Goal: Task Accomplishment & Management: Manage account settings

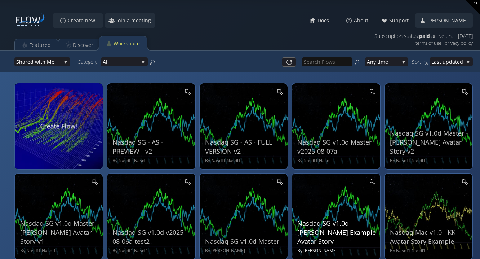
scroll to position [13, 0]
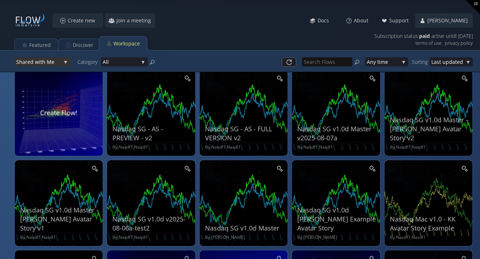
click at [64, 60] on div "Shar ed with Me" at bounding box center [42, 61] width 56 height 9
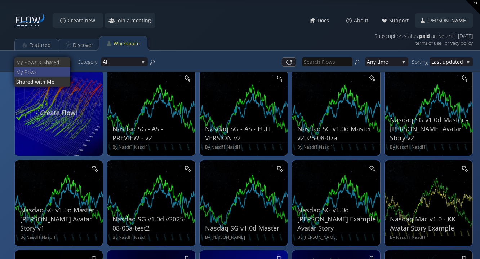
click at [57, 71] on span "ws" at bounding box center [48, 72] width 34 height 10
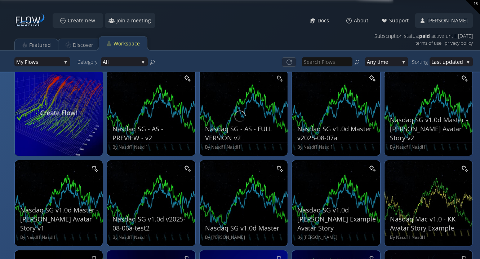
scroll to position [8, 0]
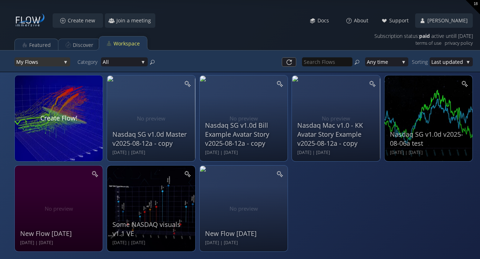
click at [33, 60] on span "ws" at bounding box center [47, 61] width 30 height 9
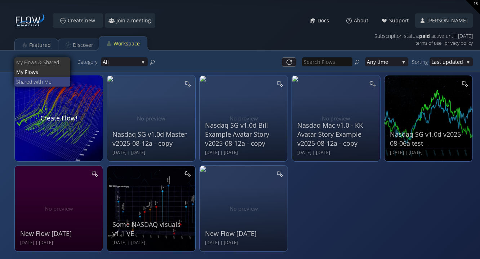
click at [36, 82] on span "ed with Me" at bounding box center [45, 82] width 39 height 10
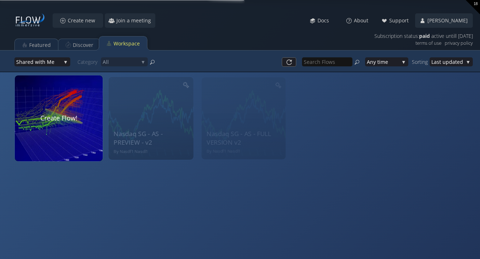
scroll to position [13, 0]
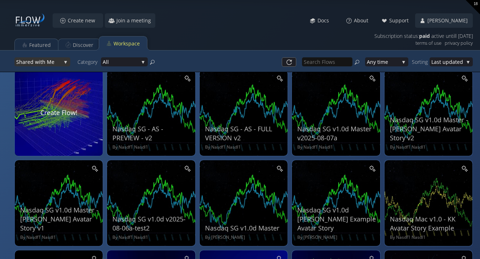
click at [64, 62] on div "Shar ed with Me" at bounding box center [42, 61] width 56 height 9
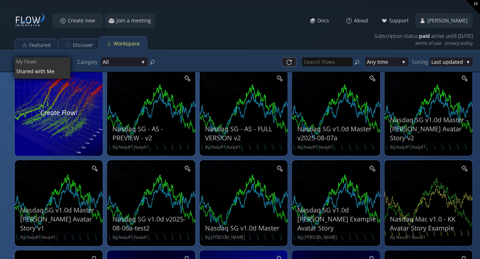
scroll to position [0, 0]
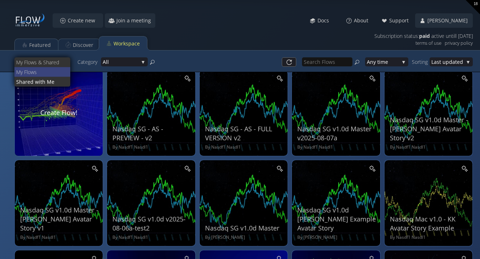
click at [58, 74] on span "ws" at bounding box center [48, 72] width 34 height 10
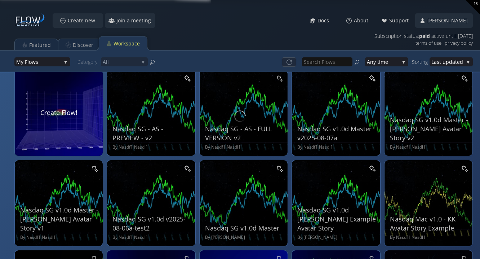
scroll to position [8, 0]
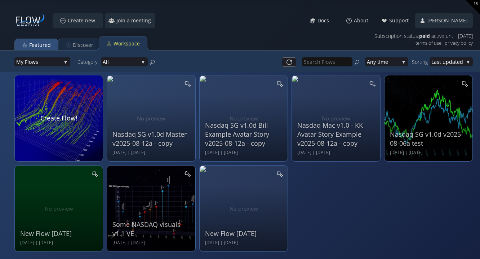
click at [47, 44] on div "Featured" at bounding box center [40, 45] width 22 height 14
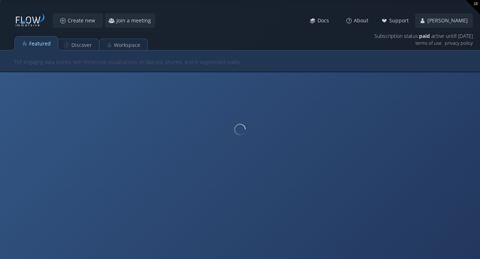
scroll to position [0, 0]
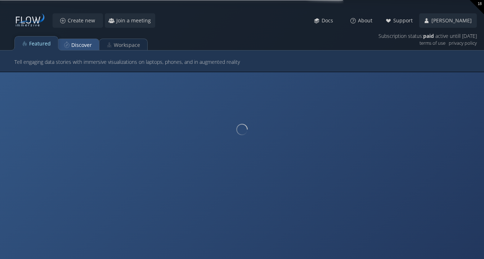
click at [74, 44] on div "Discover" at bounding box center [81, 45] width 21 height 14
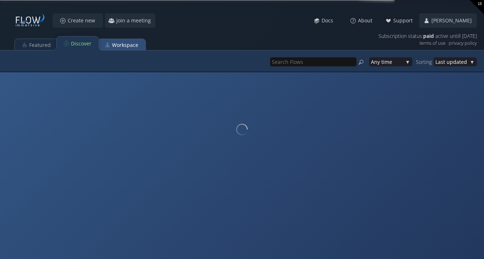
click at [116, 37] on div "Workspace" at bounding box center [121, 43] width 49 height 14
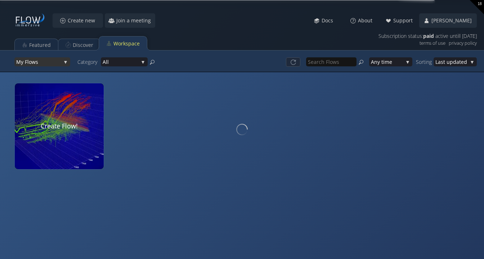
click at [62, 58] on div "My Flo ws" at bounding box center [42, 61] width 56 height 9
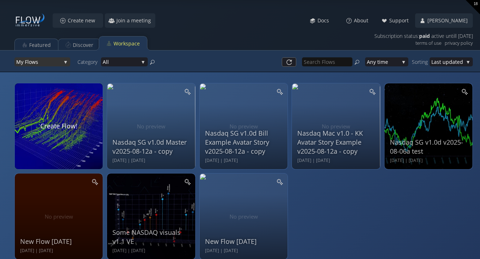
click at [58, 61] on span "ws" at bounding box center [47, 61] width 30 height 9
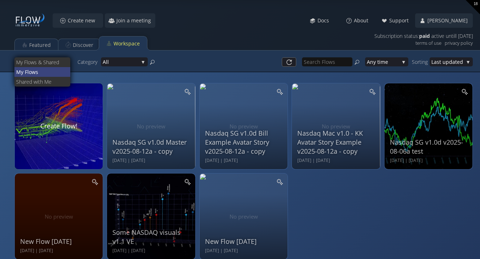
click at [50, 70] on span "ws" at bounding box center [48, 72] width 33 height 10
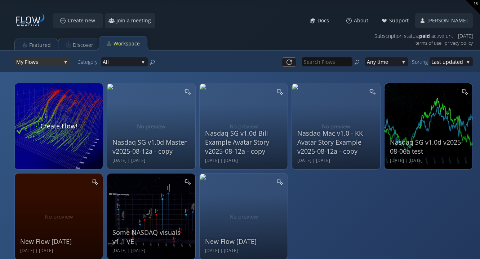
click at [54, 63] on span "ws" at bounding box center [47, 61] width 30 height 9
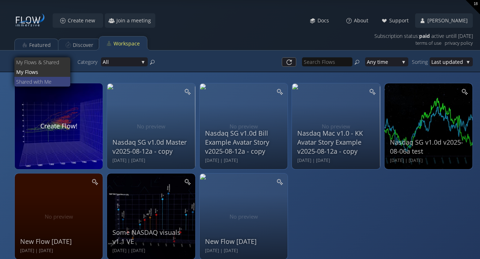
click at [46, 84] on span "ed with Me" at bounding box center [45, 82] width 39 height 10
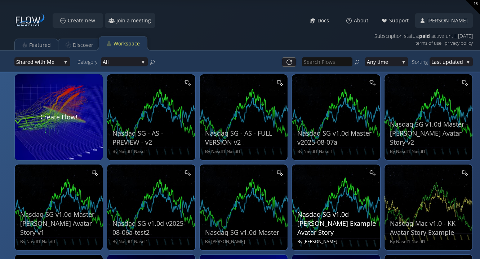
scroll to position [12, 0]
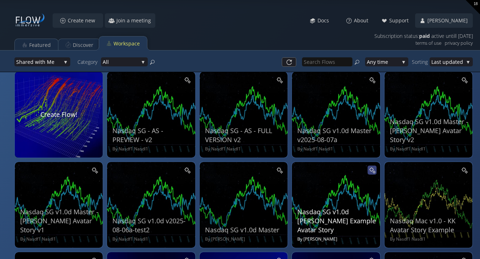
click at [374, 170] on icon at bounding box center [372, 169] width 7 height 7
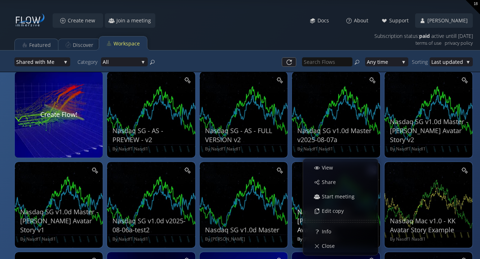
click at [374, 170] on div "View" at bounding box center [344, 168] width 67 height 14
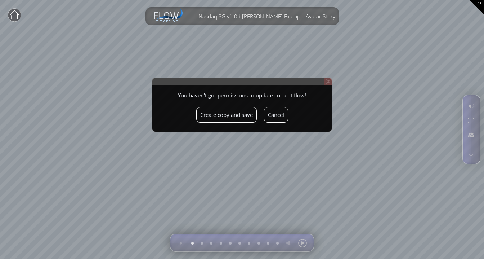
click at [329, 80] on img at bounding box center [328, 81] width 7 height 7
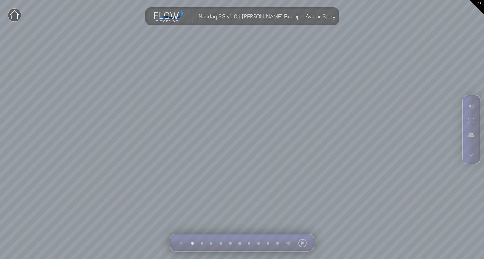
click at [18, 20] on circle at bounding box center [14, 15] width 13 height 13
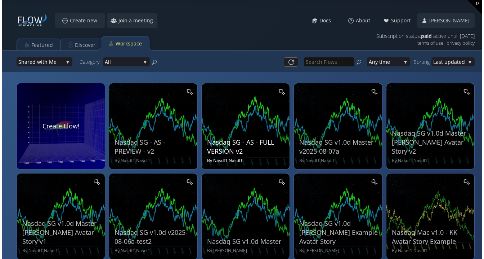
scroll to position [2, 0]
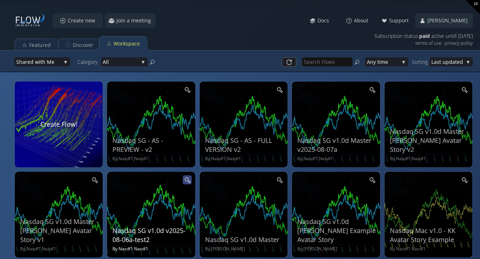
click at [189, 182] on icon at bounding box center [188, 181] width 3 height 3
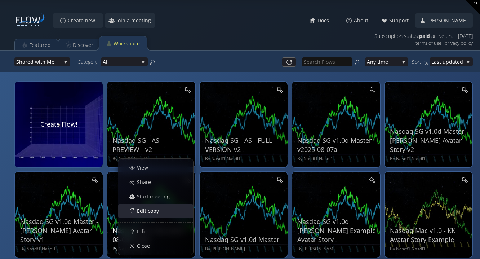
click at [174, 208] on div "Edit copy" at bounding box center [159, 211] width 67 height 14
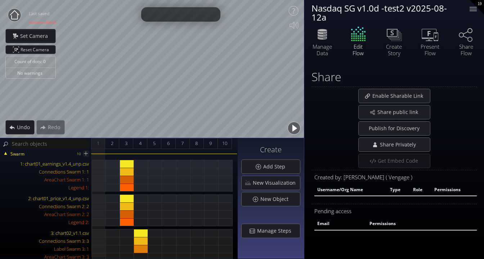
click at [411, 13] on div "Nasdaq SG v1.0d -test2 v2025-08-12a" at bounding box center [386, 13] width 149 height 18
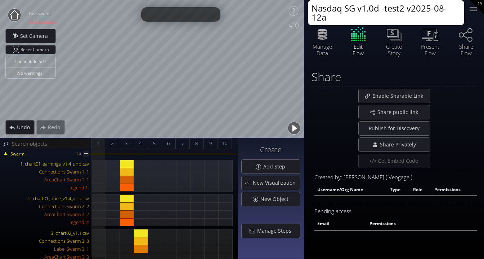
click at [347, 18] on textarea "Nasdaq SG v1.0d -test2 v2025-08-12a" at bounding box center [386, 12] width 156 height 25
type textarea "Nasdaq SG v1.0d -test2 v2025-08-12a - copy"
click at [477, 93] on div "Share Enable Sharable Link Share public link Publish for Discovery Share Privat…" at bounding box center [394, 154] width 180 height 182
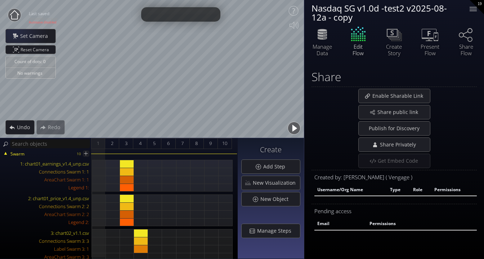
click at [14, 17] on circle at bounding box center [14, 15] width 13 height 13
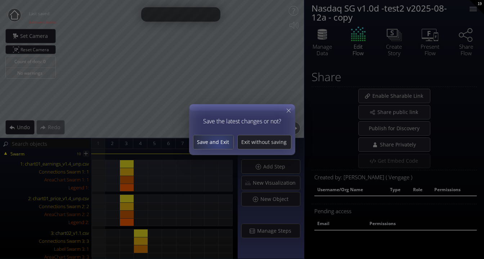
click at [220, 145] on span "Save and Exit" at bounding box center [213, 141] width 40 height 7
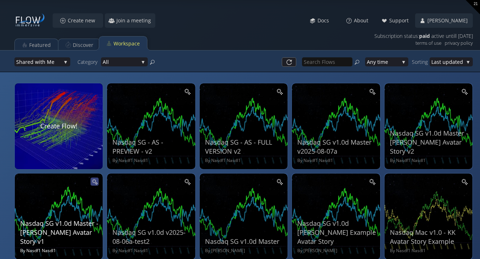
click at [94, 184] on div at bounding box center [95, 181] width 8 height 8
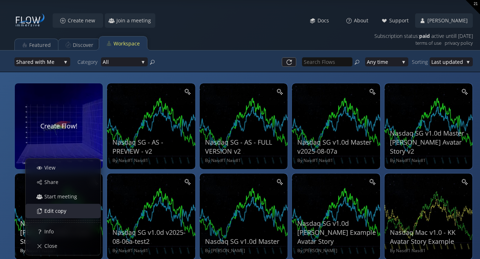
click at [75, 213] on div "Edit copy" at bounding box center [66, 211] width 67 height 14
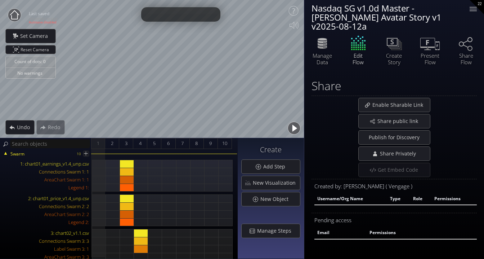
click at [409, 22] on div "Nasdaq SG v1.0d Master - [PERSON_NAME] Avatar Story v1 v2025-08-12a" at bounding box center [386, 17] width 156 height 34
click at [400, 19] on div "Nasdaq SG v1.0d Master - [PERSON_NAME] Avatar Story v1 v2025-08-12a" at bounding box center [386, 17] width 149 height 27
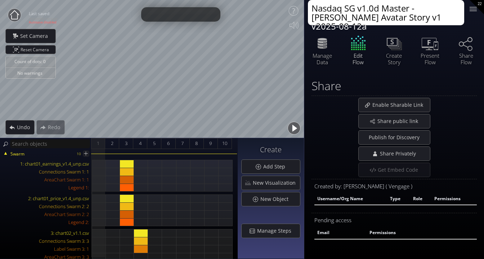
click at [402, 19] on textarea "Nasdaq SG v1.0d Master - [PERSON_NAME] Avatar Story v1 v2025-08-12a" at bounding box center [386, 12] width 156 height 25
type textarea "Nasdaq SG v1.0d Master - [PERSON_NAME] Avatar Story v1 v2025-08-12a - copy"
click at [453, 72] on div "Share Enable Sharable Link Share public link Publish for Discovery Share Privat…" at bounding box center [394, 163] width 180 height 182
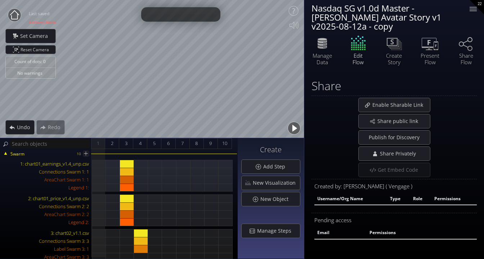
click at [16, 11] on icon at bounding box center [14, 14] width 9 height 9
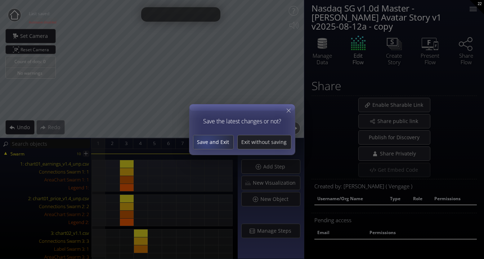
click at [211, 146] on div "Save and Exit" at bounding box center [213, 142] width 40 height 14
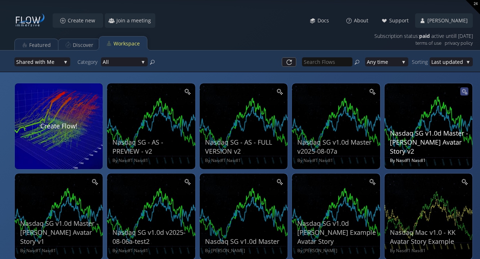
click at [460, 90] on div at bounding box center [464, 91] width 8 height 8
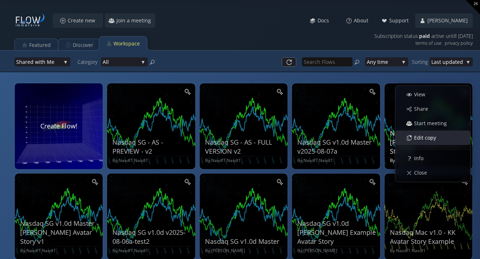
click at [433, 135] on span "Edit copy" at bounding box center [427, 137] width 27 height 7
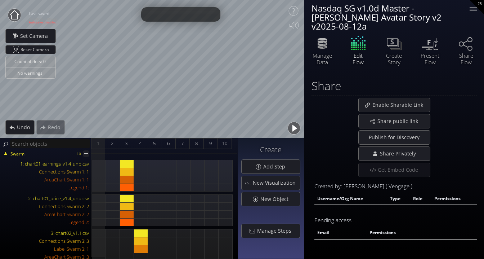
click at [402, 22] on div "Nasdaq SG v1.0d Master - [PERSON_NAME] Avatar Story v2 v2025-08-12a" at bounding box center [386, 17] width 156 height 34
click at [401, 16] on div "Nasdaq SG v1.0d Master - [PERSON_NAME] Avatar Story v2 v2025-08-12a" at bounding box center [386, 17] width 149 height 27
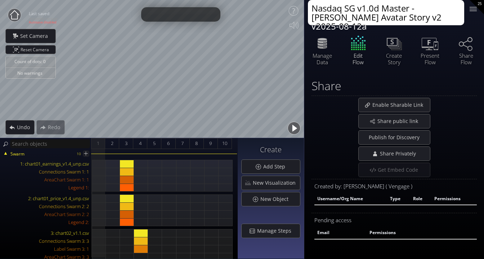
click at [403, 17] on textarea "Nasdaq SG v1.0d Master - [PERSON_NAME] Avatar Story v2 v2025-08-12a" at bounding box center [386, 12] width 156 height 25
type textarea "Nasdaq SG v1.0d Master - [PERSON_NAME] Avatar Story v2 v2025-08-12a - copy"
click at [468, 79] on div "Share" at bounding box center [394, 85] width 165 height 13
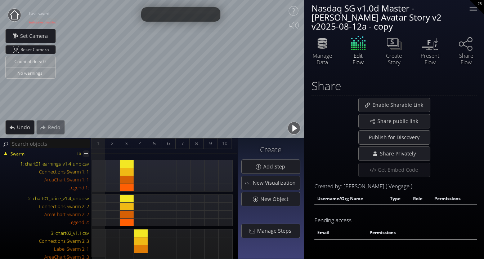
click at [13, 15] on circle at bounding box center [14, 15] width 13 height 13
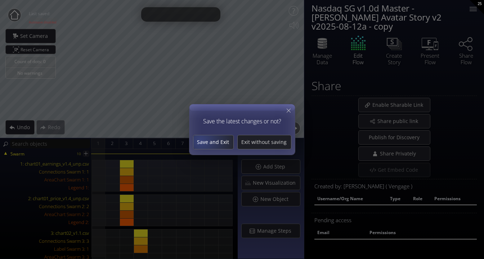
click at [202, 142] on span "Save and Exit" at bounding box center [213, 141] width 40 height 7
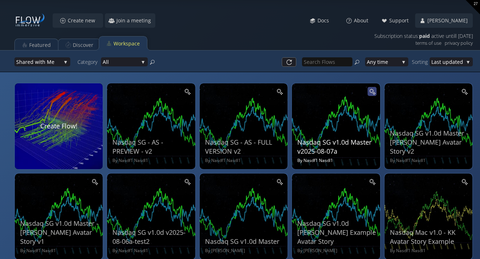
click at [371, 94] on icon at bounding box center [372, 91] width 7 height 7
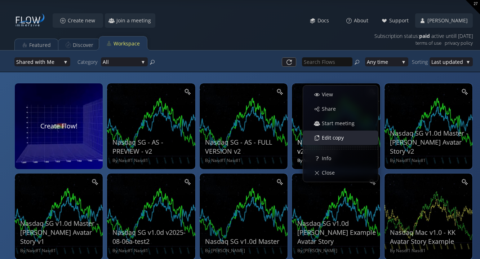
click at [338, 138] on span "Edit copy" at bounding box center [334, 137] width 27 height 7
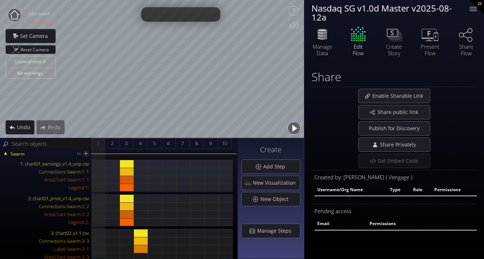
click at [366, 15] on div "Nasdaq SG v1.0d Master v2025-08-12a" at bounding box center [386, 13] width 149 height 18
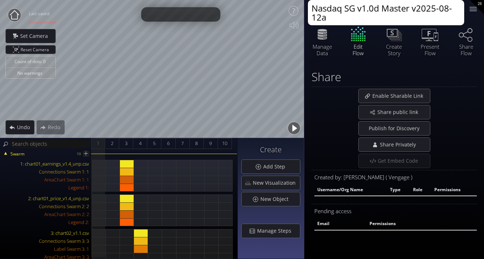
click at [342, 17] on textarea "Nasdaq SG v1.0d Master v2025-08-12a" at bounding box center [386, 12] width 156 height 25
type textarea "Nasdaq SG v1.0d Master v2025-08-12a - copy"
click at [18, 13] on icon at bounding box center [14, 14] width 9 height 9
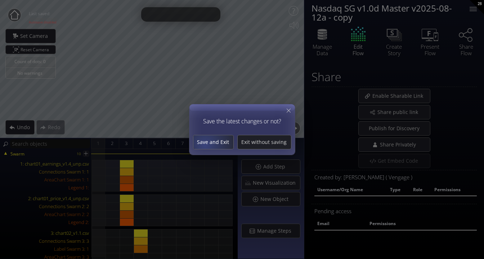
click at [206, 144] on span "Save and Exit" at bounding box center [213, 141] width 40 height 7
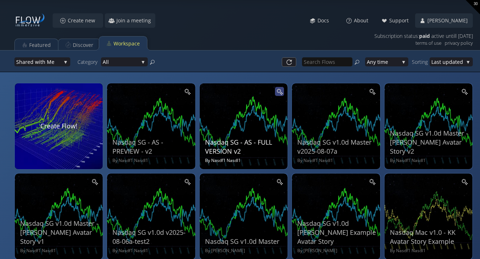
click at [280, 92] on icon at bounding box center [279, 91] width 7 height 7
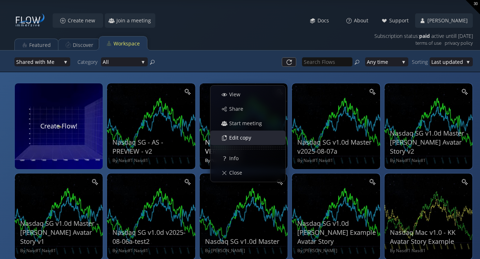
click at [268, 136] on div "Edit copy" at bounding box center [251, 138] width 67 height 14
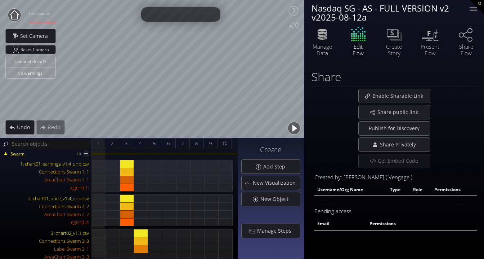
click at [366, 17] on div "Nasdaq SG - AS - FULL VERSION v2 v2025-08-12a" at bounding box center [386, 13] width 149 height 18
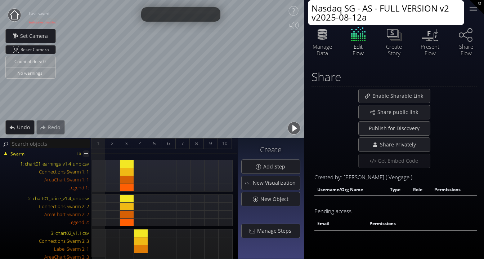
click at [367, 18] on textarea "Nasdaq SG - AS - FULL VERSION v2 v2025-08-12a" at bounding box center [386, 12] width 156 height 25
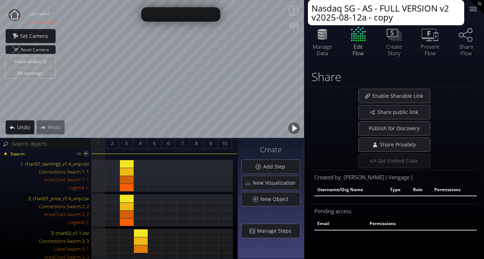
type textarea "Nasdaq SG - AS - FULL VERSION v2 v2025-08-12a - copy"
click at [156, 21] on div at bounding box center [180, 14] width 79 height 14
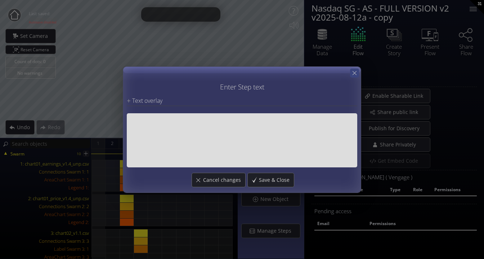
click at [353, 75] on icon at bounding box center [354, 73] width 7 height 7
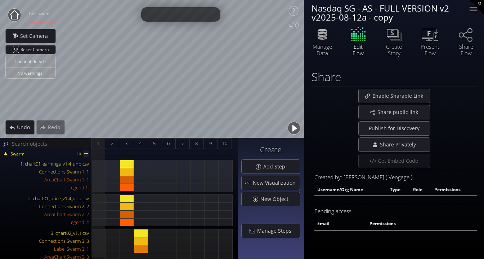
click at [13, 14] on circle at bounding box center [14, 15] width 13 height 13
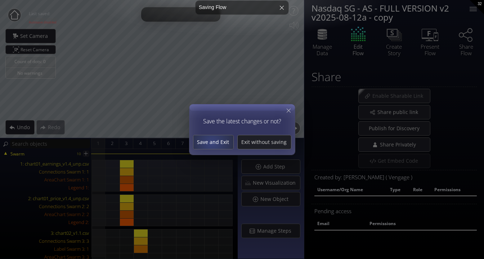
click at [213, 143] on span "Save and Exit" at bounding box center [213, 141] width 40 height 7
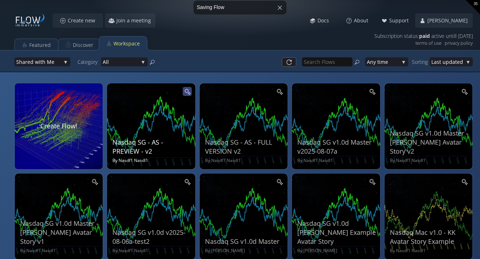
click at [184, 93] on icon at bounding box center [187, 91] width 7 height 7
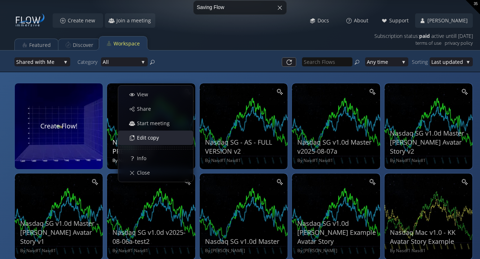
click at [171, 130] on div "Edit copy" at bounding box center [155, 137] width 75 height 14
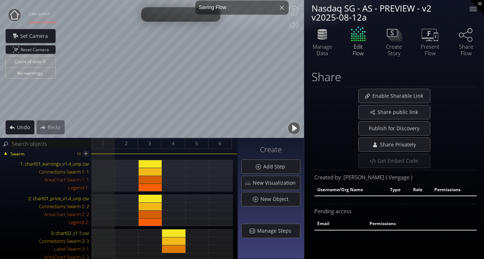
click at [374, 18] on div "Nasdaq SG - AS - PREVIEW - v2 v2025-08-12a" at bounding box center [386, 13] width 149 height 18
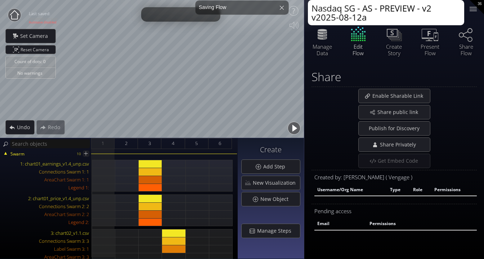
click at [373, 18] on textarea "Nasdaq SG - AS - PREVIEW - v2 v2025-08-12a" at bounding box center [386, 12] width 156 height 25
type textarea "Nasdaq SG - AS - PREVIEW - v2 v2025-08-12a - copy"
click at [453, 77] on div "Share" at bounding box center [394, 76] width 165 height 13
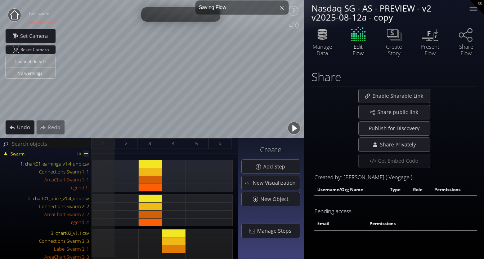
click at [15, 17] on circle at bounding box center [14, 15] width 13 height 13
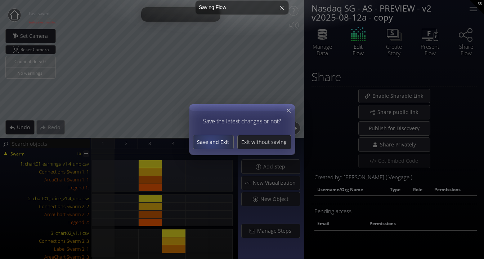
click at [212, 143] on span "Save and Exit" at bounding box center [213, 141] width 40 height 7
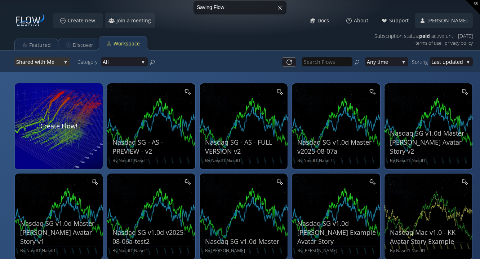
click at [63, 62] on div "Shar ed with Me" at bounding box center [42, 61] width 56 height 9
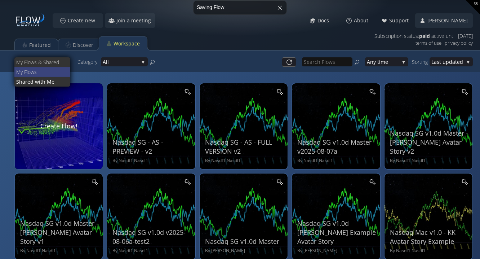
click at [57, 73] on span "ws" at bounding box center [48, 72] width 34 height 10
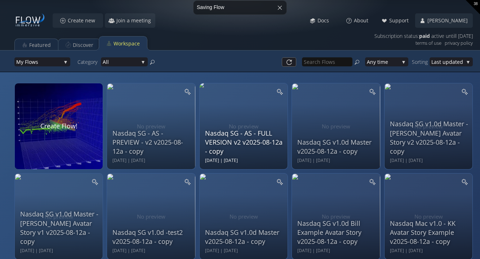
click at [234, 136] on div "Nasdaq SG - AS - FULL VERSION v2 v2025-08-12a - copy" at bounding box center [244, 142] width 79 height 27
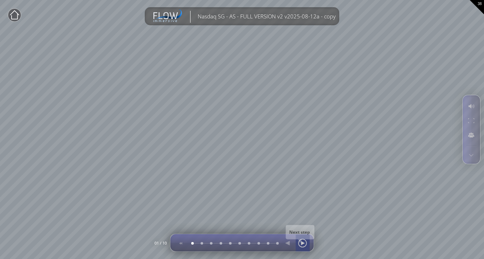
click at [304, 241] on div at bounding box center [302, 242] width 11 height 17
click at [303, 242] on div at bounding box center [302, 242] width 11 height 17
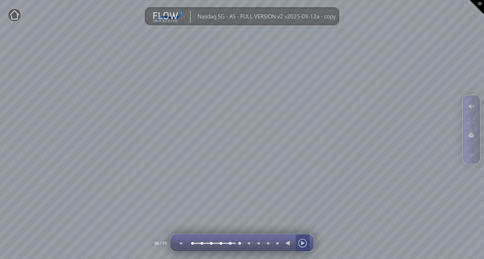
click at [303, 242] on div at bounding box center [302, 242] width 11 height 17
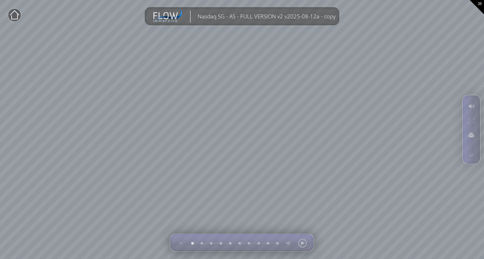
click at [19, 14] on circle at bounding box center [14, 15] width 13 height 13
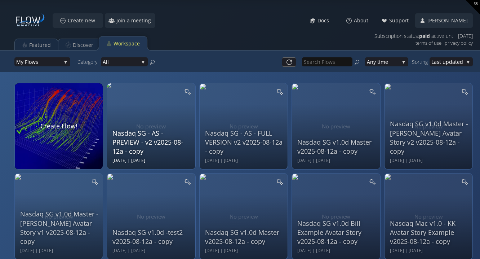
click at [158, 141] on div "Nasdaq SG - AS - PREVIEW - v2 v2025-08-12a - copy" at bounding box center [151, 142] width 79 height 27
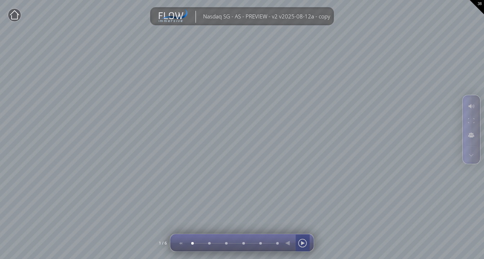
click at [303, 242] on div at bounding box center [302, 242] width 11 height 17
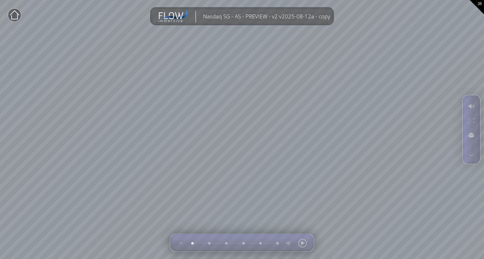
click at [10, 12] on circle at bounding box center [14, 15] width 13 height 13
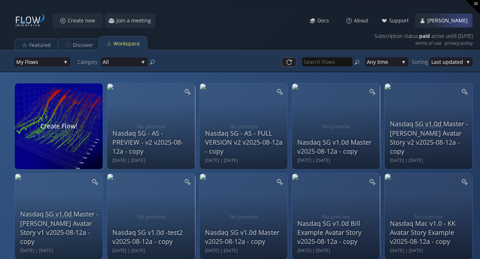
click at [459, 22] on div "[PERSON_NAME]" at bounding box center [443, 21] width 57 height 14
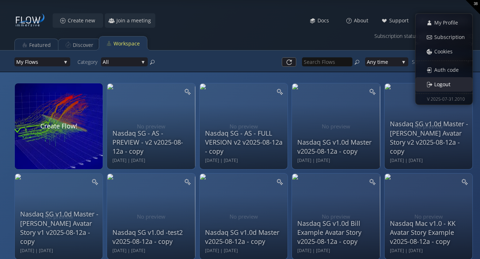
click at [435, 84] on span "Logout" at bounding box center [444, 84] width 21 height 7
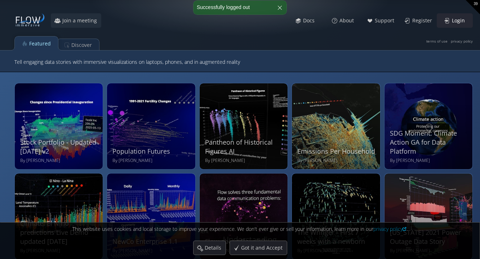
click at [456, 22] on span "Login" at bounding box center [460, 20] width 18 height 7
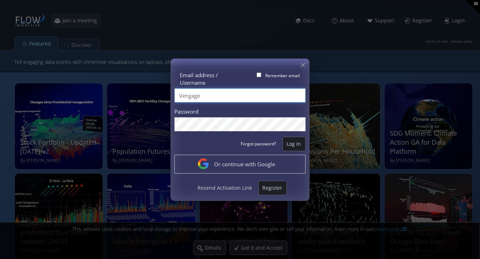
click at [268, 94] on input "Vengage" at bounding box center [239, 95] width 131 height 14
type input "nasdasia001"
click at [293, 142] on span "Log in" at bounding box center [294, 143] width 22 height 7
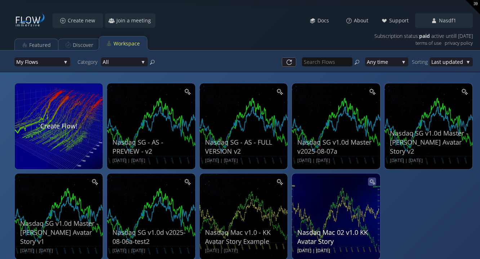
click at [371, 180] on icon at bounding box center [372, 181] width 6 height 6
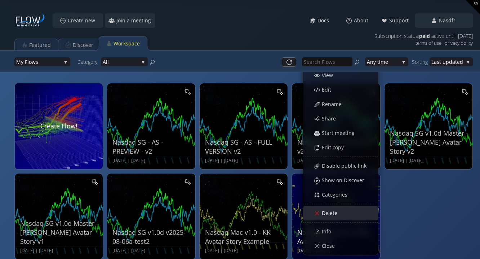
click at [345, 213] on div "Delete" at bounding box center [344, 213] width 67 height 14
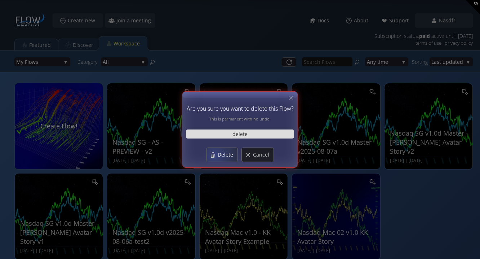
type input "delete"
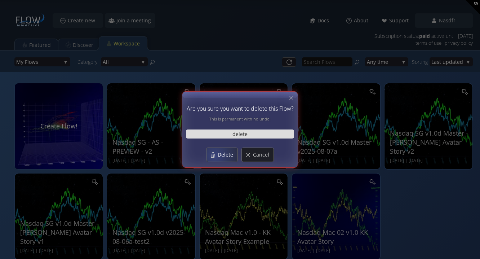
click at [218, 154] on span "Delete" at bounding box center [227, 154] width 20 height 7
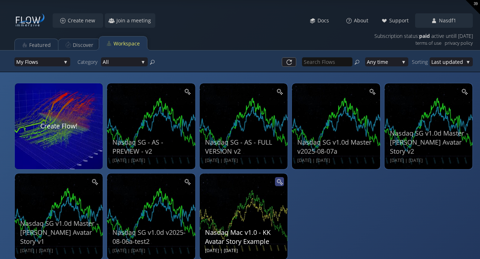
click at [282, 186] on div at bounding box center [279, 181] width 9 height 9
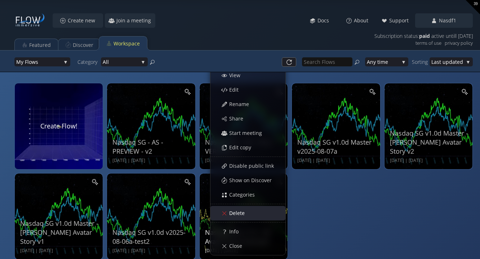
click at [247, 209] on div "Delete" at bounding box center [251, 213] width 67 height 14
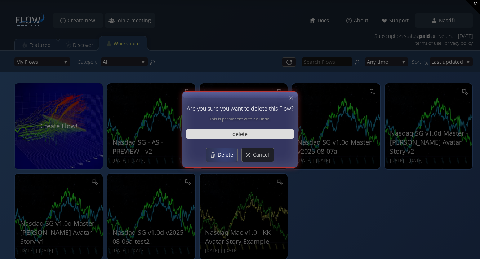
type input "delete"
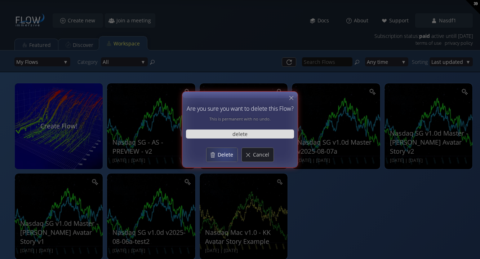
click at [224, 153] on span "Delete" at bounding box center [227, 154] width 20 height 7
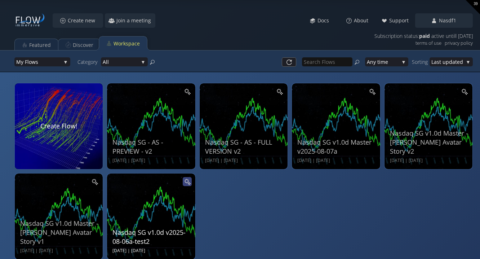
click at [188, 182] on icon at bounding box center [186, 181] width 5 height 5
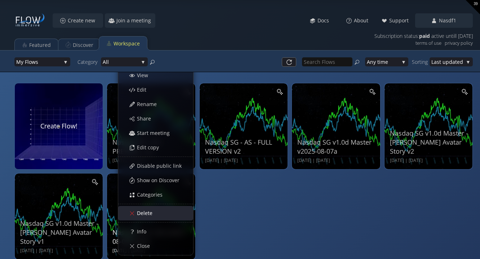
click at [152, 213] on span "Delete" at bounding box center [147, 212] width 20 height 7
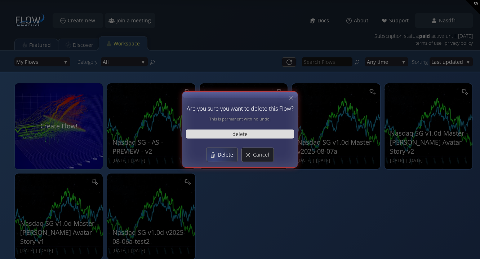
type input "delete"
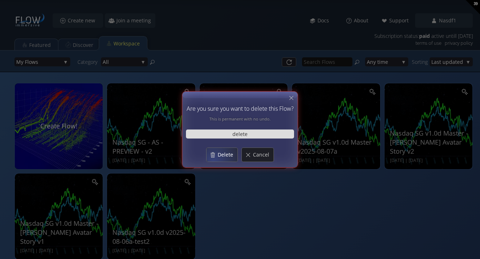
click at [214, 160] on div "Delete" at bounding box center [221, 155] width 31 height 14
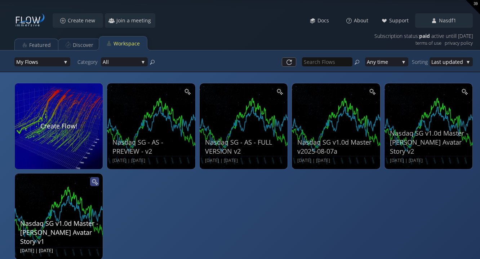
click at [95, 181] on icon at bounding box center [94, 181] width 4 height 4
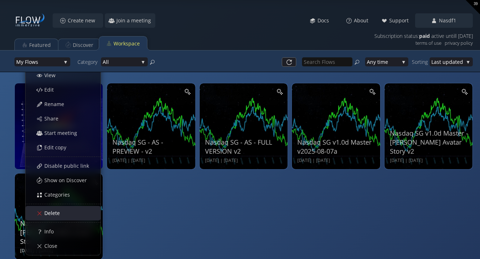
click at [62, 212] on span "Delete" at bounding box center [54, 212] width 20 height 7
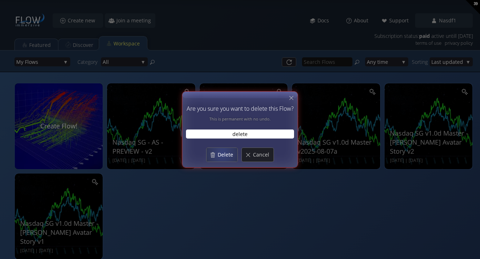
type input "delete"
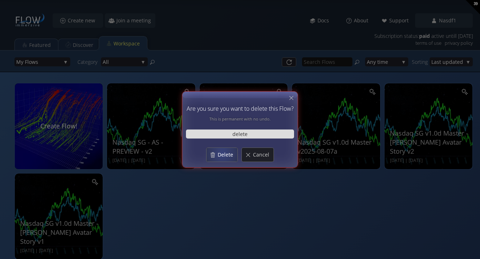
click at [223, 151] on span "Delete" at bounding box center [227, 154] width 20 height 7
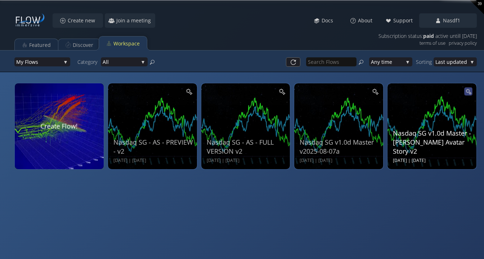
click at [467, 89] on icon at bounding box center [468, 91] width 6 height 6
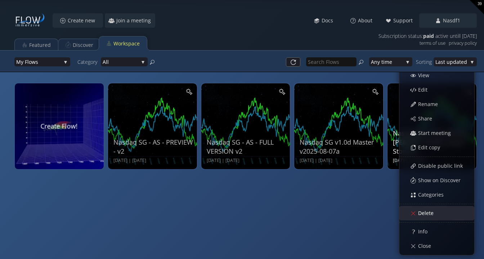
click at [429, 212] on span "Delete" at bounding box center [428, 212] width 20 height 7
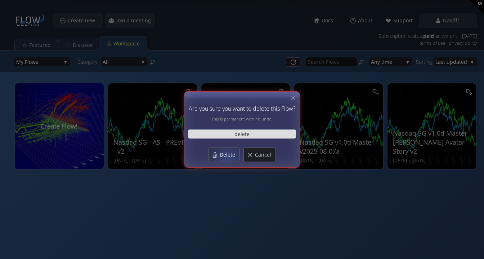
type input "delete"
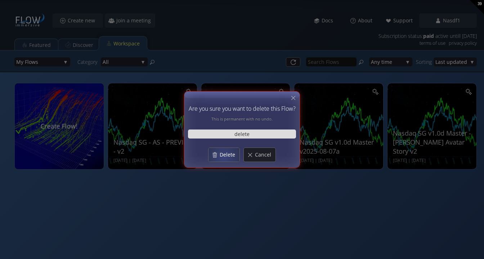
click at [223, 157] on span "Delete" at bounding box center [229, 154] width 20 height 7
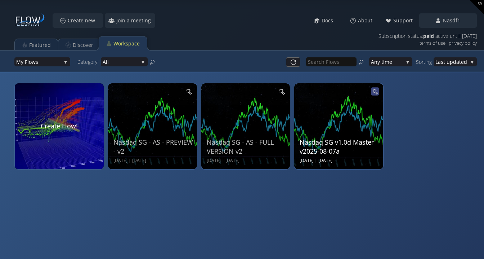
click at [375, 91] on icon at bounding box center [375, 91] width 6 height 6
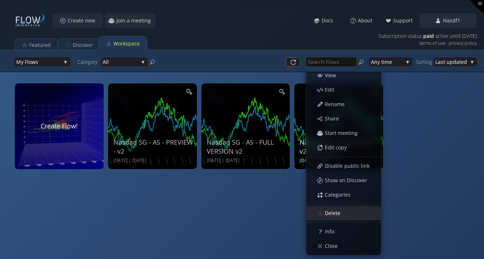
click at [331, 210] on span "Delete" at bounding box center [335, 212] width 20 height 7
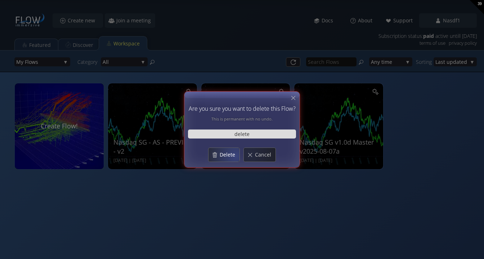
type input "delete"
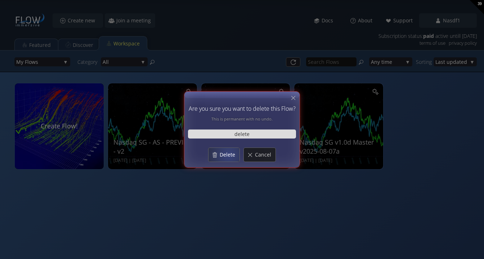
click at [228, 154] on span "Delete" at bounding box center [229, 154] width 20 height 7
